Goal: Task Accomplishment & Management: Manage account settings

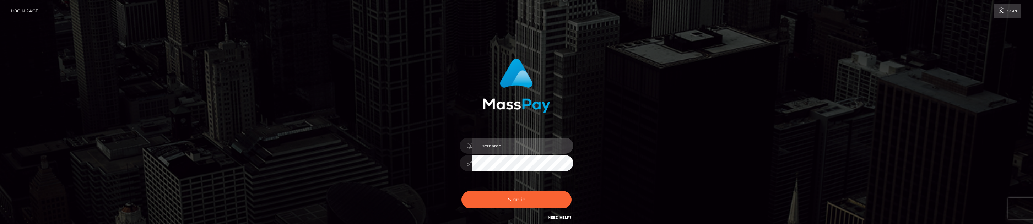
type input "brent.goodwin"
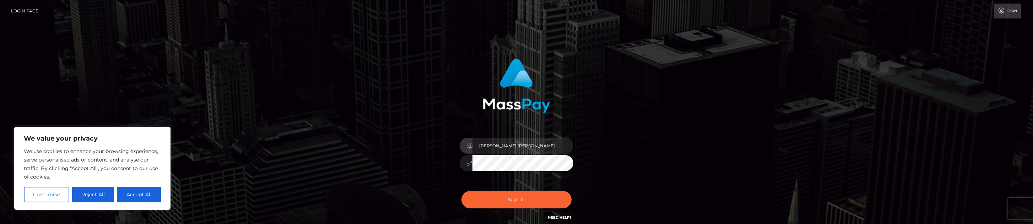
click at [488, 143] on input "brent.goodwin" at bounding box center [523, 146] width 101 height 16
click at [507, 197] on button "Sign in" at bounding box center [517, 199] width 110 height 17
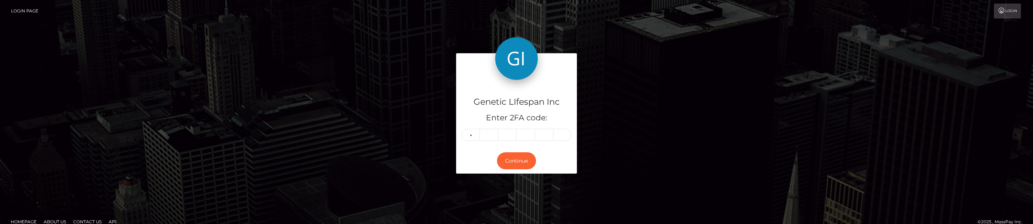
type input "7"
type input "2"
type input "0"
type input "1"
type input "7"
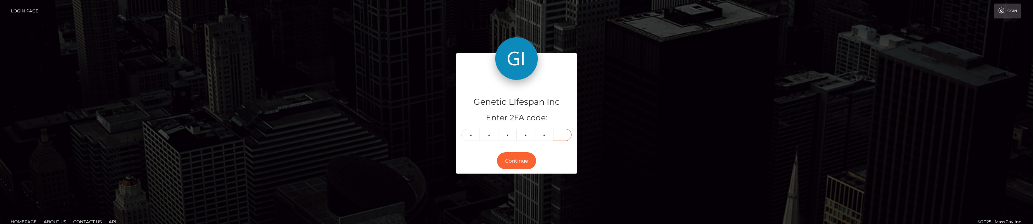
type input "3"
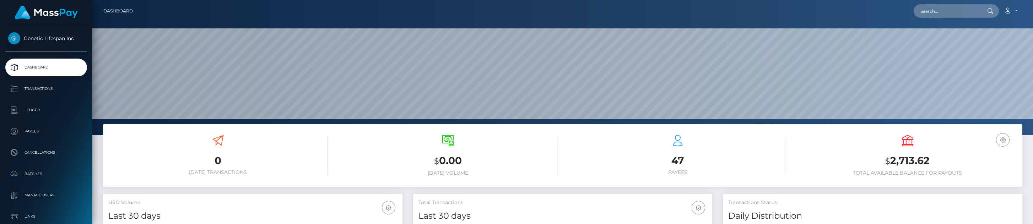
scroll to position [126, 299]
